Goal: Task Accomplishment & Management: Use online tool/utility

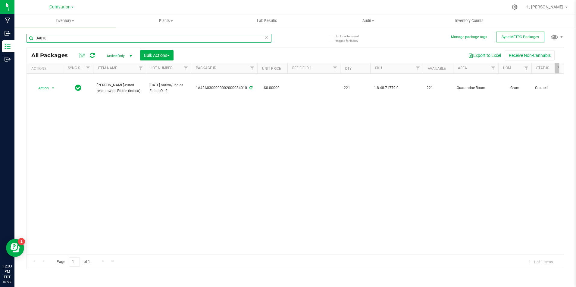
click at [46, 41] on input "34010" at bounding box center [149, 38] width 245 height 9
click at [165, 56] on span "Bulk Actions" at bounding box center [157, 55] width 26 height 5
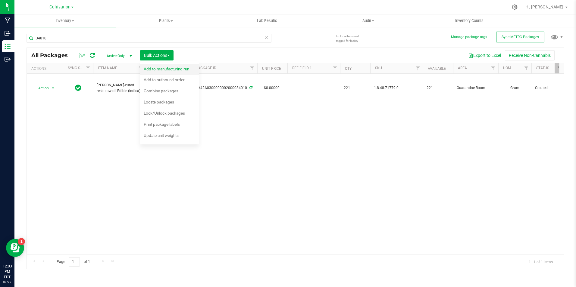
click at [168, 67] on span "Add to manufacturing run" at bounding box center [166, 69] width 45 height 5
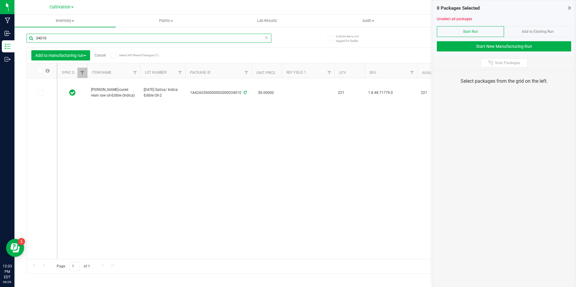
click at [61, 35] on input "34010" at bounding box center [149, 38] width 245 height 9
type input "34013"
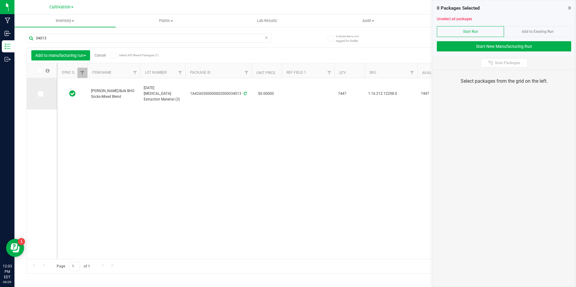
click at [40, 98] on td at bounding box center [42, 93] width 30 height 31
click at [40, 96] on span at bounding box center [41, 94] width 6 height 6
click at [0, 0] on input "checkbox" at bounding box center [0, 0] width 0 height 0
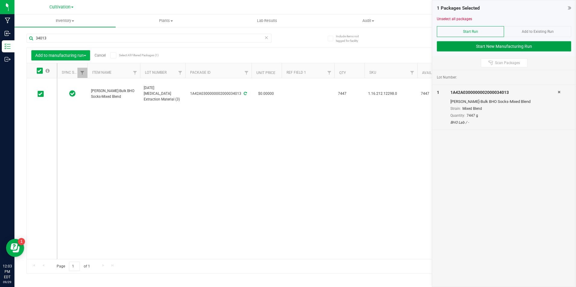
click at [517, 48] on button "Start New Manufacturing Run" at bounding box center [504, 46] width 134 height 10
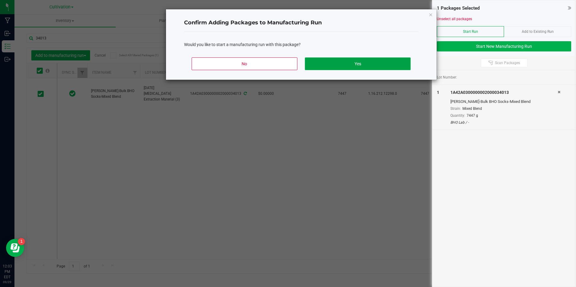
click at [384, 63] on button "Yes" at bounding box center [357, 64] width 105 height 13
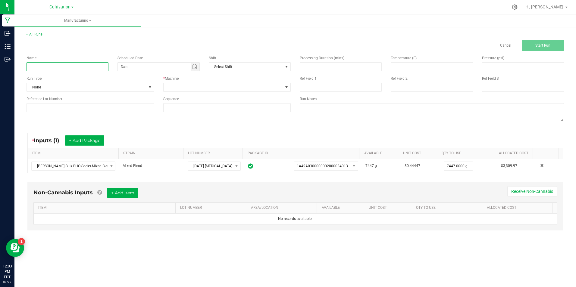
click at [77, 64] on input at bounding box center [68, 66] width 82 height 9
click at [77, 64] on input "[DATE] [MEDICAL_DATA] E" at bounding box center [68, 66] width 82 height 9
click at [77, 64] on input "[DATE] [MEDICAL_DATA] Extraction (2SL/ 1SP)" at bounding box center [68, 66] width 82 height 9
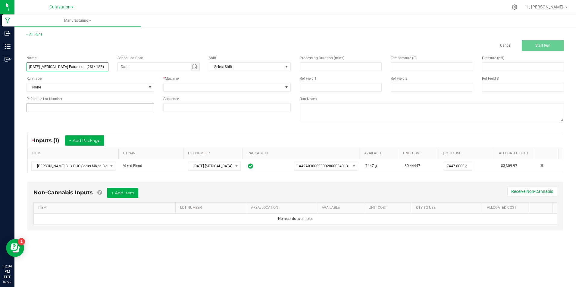
type input "[DATE] [MEDICAL_DATA] Extraction (2SL/ 1SP)"
click at [93, 105] on input at bounding box center [91, 107] width 128 height 9
paste input "[DATE] [MEDICAL_DATA] Extraction (2SL/ 1SP)"
type input "[DATE] [MEDICAL_DATA] Extraction (2SL/ 1SP)"
click at [188, 89] on span at bounding box center [224, 87] width 120 height 8
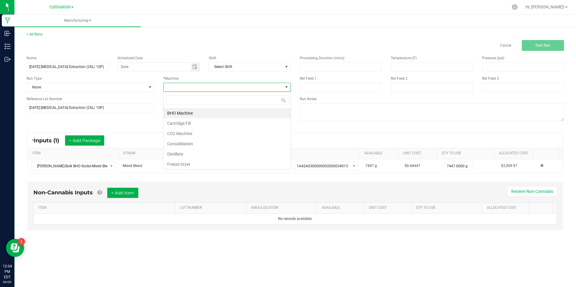
scroll to position [9, 127]
click at [191, 112] on li "BHO Machine" at bounding box center [227, 113] width 127 height 10
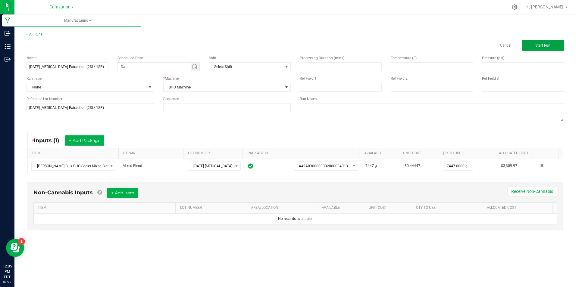
click at [546, 45] on span "Start Run" at bounding box center [542, 45] width 15 height 4
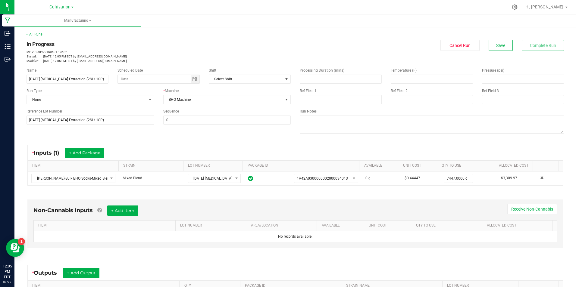
scroll to position [84, 0]
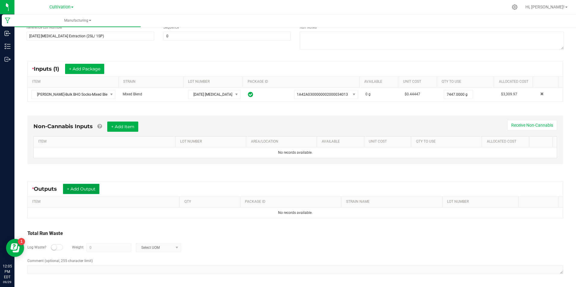
click at [98, 192] on button "+ Add Output" at bounding box center [81, 189] width 36 height 10
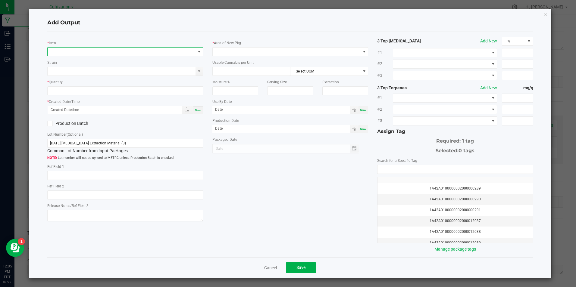
click at [92, 52] on span "NO DATA FOUND" at bounding box center [122, 52] width 148 height 8
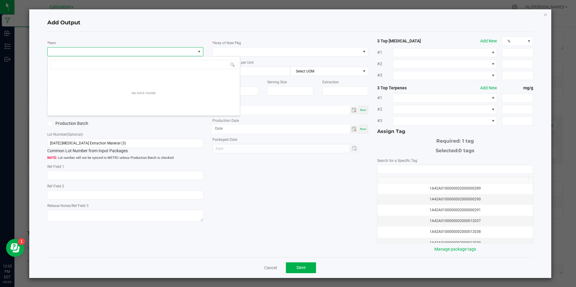
scroll to position [9, 155]
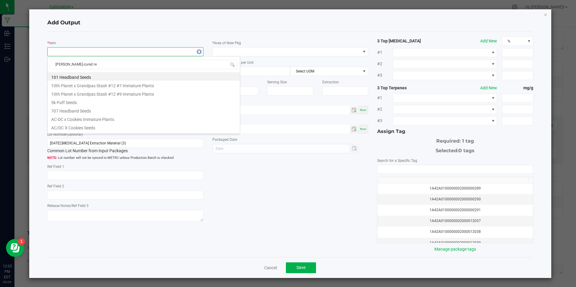
type input "[PERSON_NAME]-cured res"
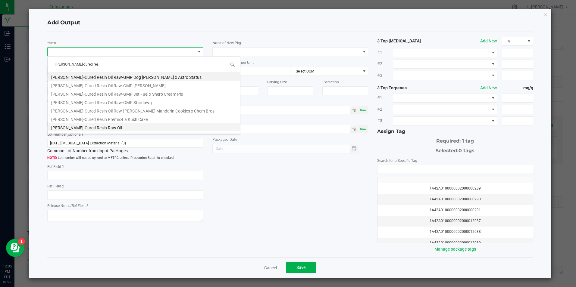
click at [108, 127] on li "[PERSON_NAME]-Cured Resin Raw Oil" at bounding box center [144, 127] width 192 height 8
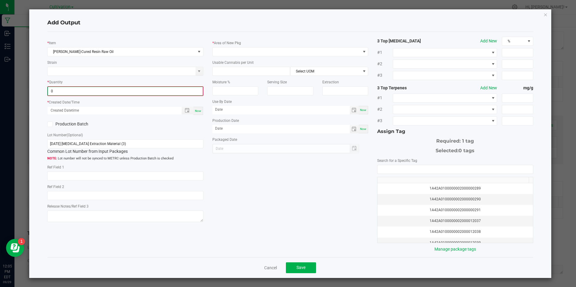
click at [115, 95] on input "0" at bounding box center [125, 91] width 155 height 8
type input "870.0000 g"
click at [195, 108] on div "Now" at bounding box center [198, 110] width 10 height 8
type input "[DATE] 12:05 PM"
type input "[DATE]"
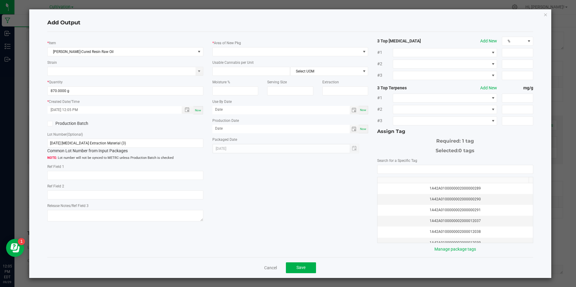
click at [50, 124] on icon at bounding box center [50, 124] width 4 height 0
click at [0, 0] on input "Production Batch" at bounding box center [0, 0] width 0 height 0
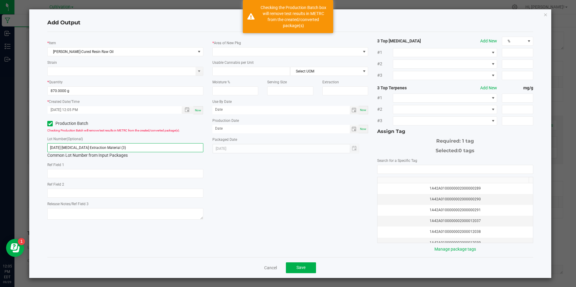
click at [122, 147] on input "[DATE] [MEDICAL_DATA] Extraction Material (3)" at bounding box center [125, 147] width 156 height 9
paste input "(2SL/ 1SP"
type input "[DATE] [MEDICAL_DATA] Extraction (2SL/ 1SP)"
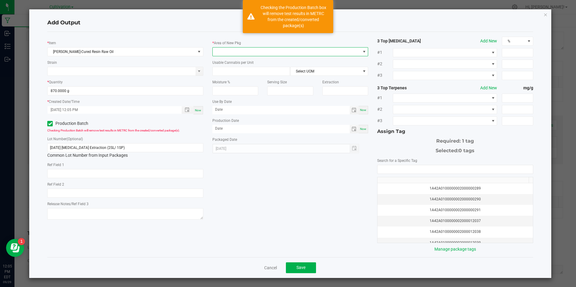
click at [250, 51] on span at bounding box center [287, 52] width 148 height 8
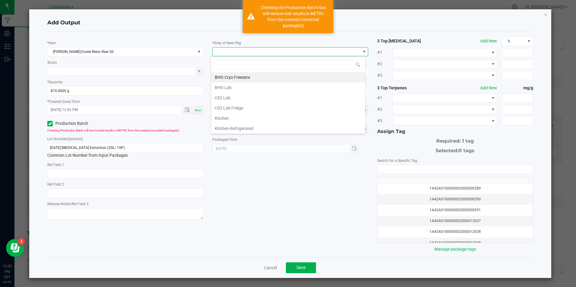
click at [253, 95] on li "C02 Lab" at bounding box center [288, 98] width 154 height 10
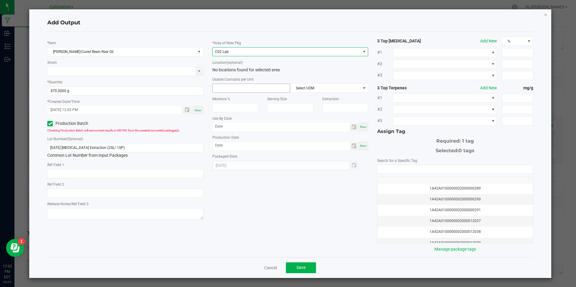
click at [230, 87] on input at bounding box center [251, 88] width 77 height 8
type input "2"
type input "3.3"
click at [308, 88] on span "Select UOM" at bounding box center [325, 88] width 70 height 8
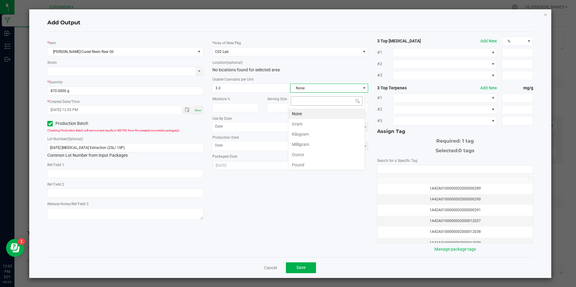
scroll to position [9, 77]
click at [318, 124] on li "Gram" at bounding box center [326, 124] width 77 height 10
click at [362, 143] on div "Now" at bounding box center [364, 146] width 10 height 8
type input "[DATE]"
click at [394, 172] on input "NO DATA FOUND" at bounding box center [455, 169] width 155 height 8
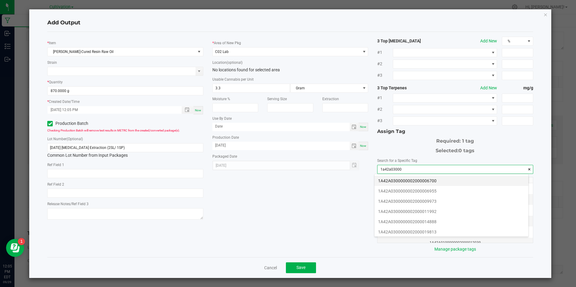
scroll to position [60, 0]
click at [470, 234] on li "1A42A0300000002000034047" at bounding box center [452, 233] width 154 height 10
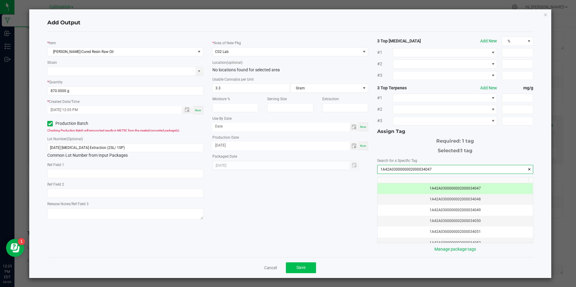
type input "1A42A0300000002000034047"
click at [300, 270] on span "Save" at bounding box center [300, 267] width 9 height 5
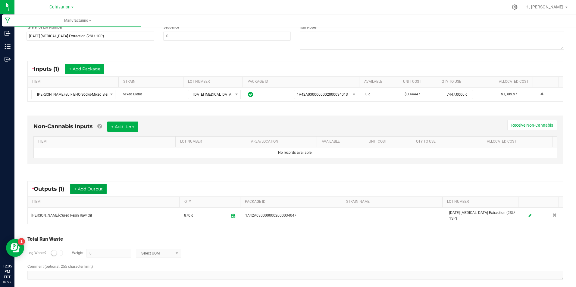
scroll to position [0, 0]
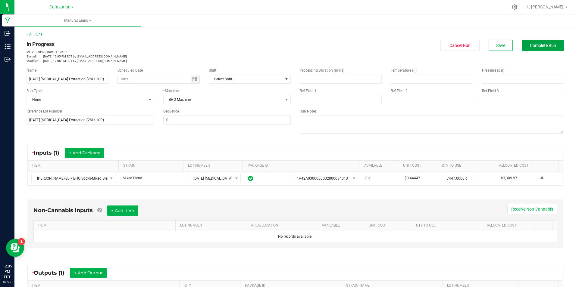
click at [544, 49] on button "Complete Run" at bounding box center [543, 45] width 42 height 11
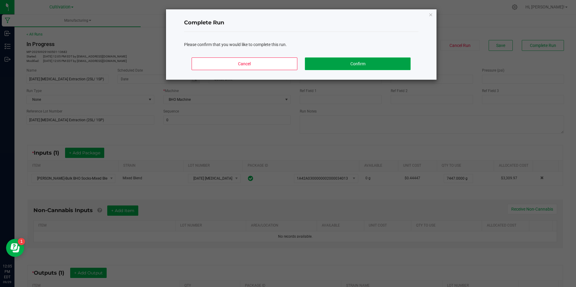
click at [372, 60] on button "Confirm" at bounding box center [357, 64] width 105 height 13
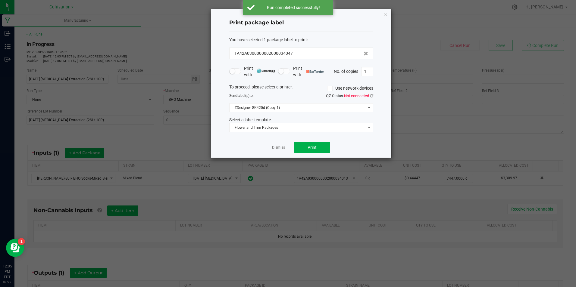
click at [374, 73] on div "Print package label You have selected 1 package label to print : 1A42A030000000…" at bounding box center [301, 83] width 180 height 149
click at [372, 71] on input "1" at bounding box center [367, 71] width 11 height 8
click at [306, 149] on button "Print" at bounding box center [312, 147] width 36 height 11
click at [372, 71] on input "3" at bounding box center [367, 71] width 11 height 8
type input "1"
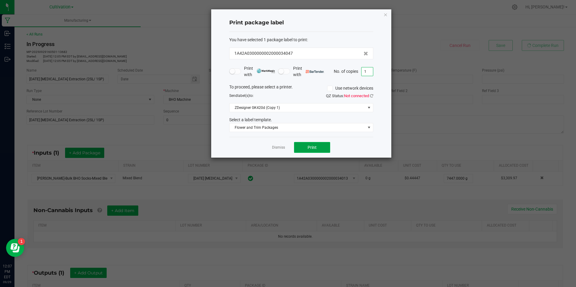
click at [321, 150] on button "Print" at bounding box center [312, 147] width 36 height 11
click at [279, 150] on link "Dismiss" at bounding box center [278, 147] width 13 height 5
